Goal: Navigation & Orientation: Find specific page/section

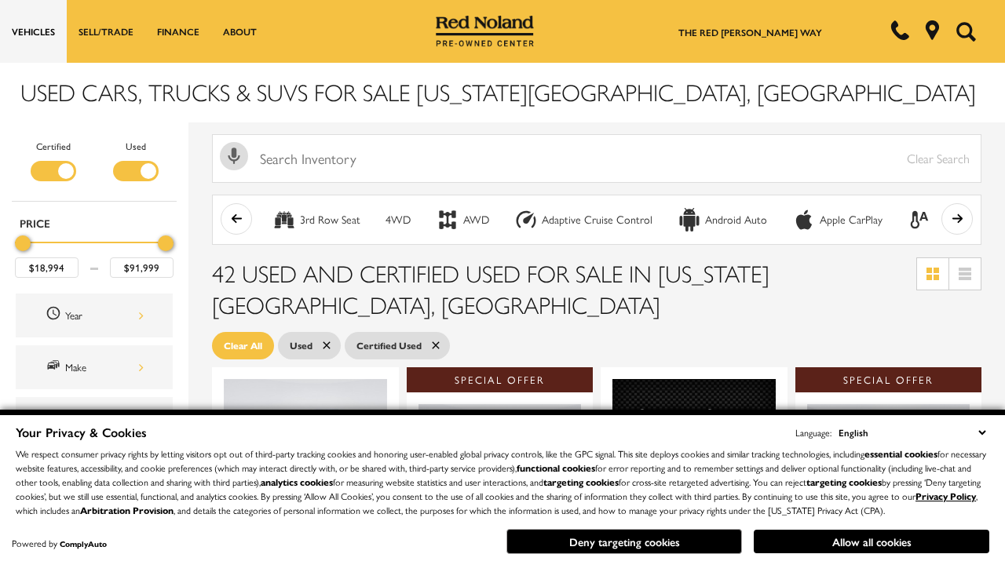
scroll to position [689, 0]
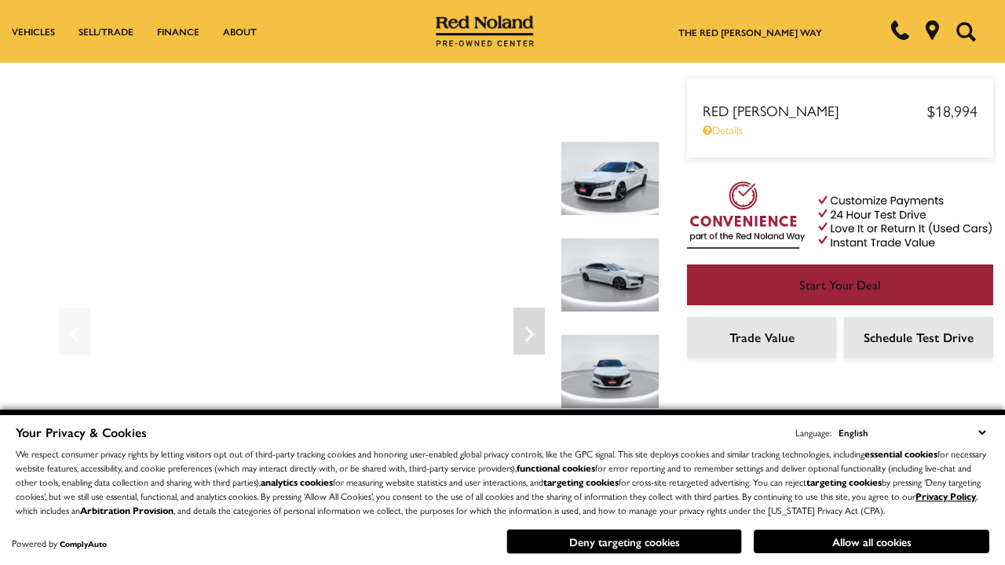
scroll to position [829, 0]
